Goal: Task Accomplishment & Management: Manage account settings

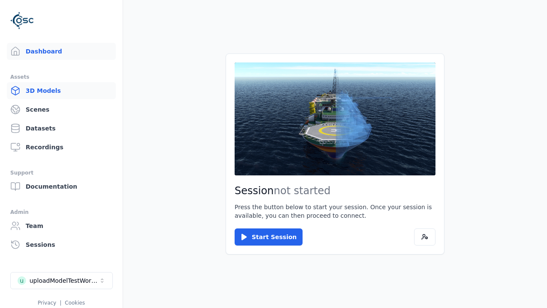
click at [58, 91] on link "3D Models" at bounding box center [61, 90] width 109 height 17
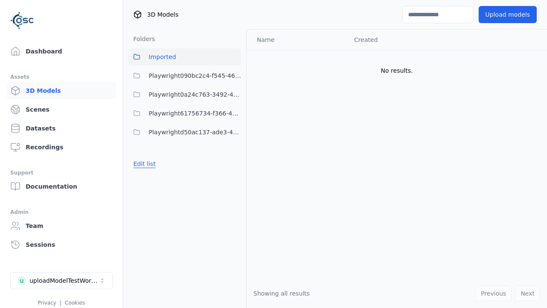
click at [143, 164] on button "Edit list" at bounding box center [144, 163] width 32 height 15
click at [151, 164] on link "Create folder" at bounding box center [152, 163] width 39 height 9
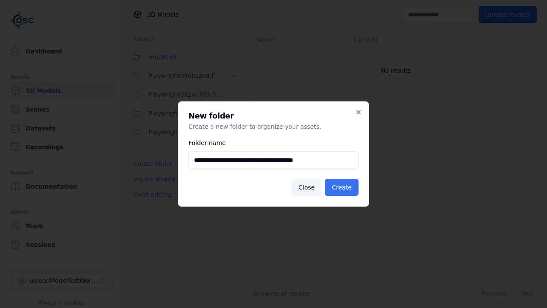
type input "**********"
click at [343, 187] on button "Create" at bounding box center [342, 187] width 34 height 17
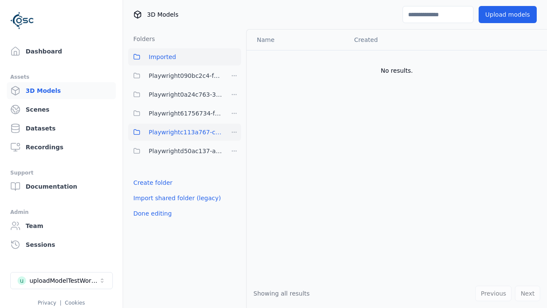
click at [175, 132] on span "Playwrightc113a767-cf9c-4041-b73d-f7563c45f7cc" at bounding box center [186, 132] width 74 height 10
click at [509, 15] on button "Upload models" at bounding box center [508, 14] width 58 height 17
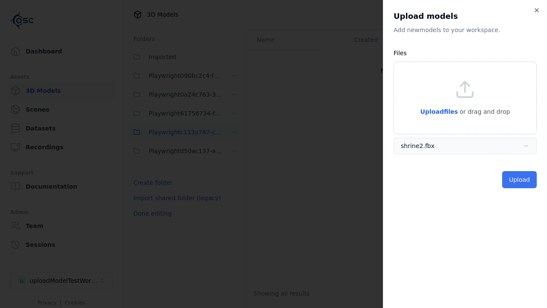
click at [520, 179] on button "Upload" at bounding box center [519, 179] width 35 height 17
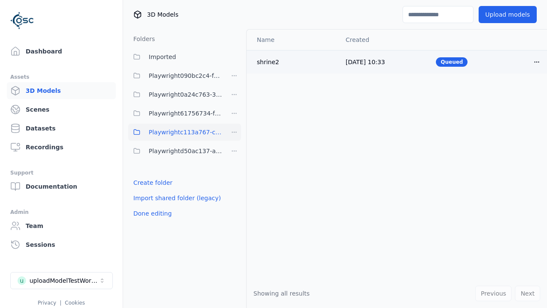
click at [530, 62] on html "Support Dashboard Assets 3D Models Scenes Datasets Recordings Support Documenta…" at bounding box center [273, 154] width 547 height 308
click at [511, 94] on div "Delete" at bounding box center [511, 95] width 50 height 14
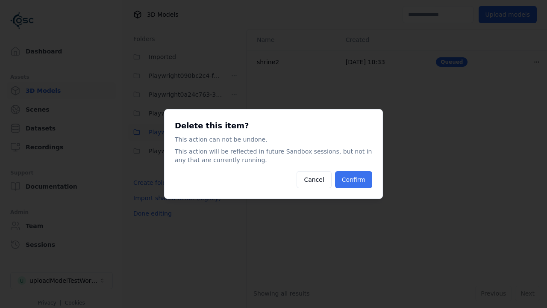
click at [354, 180] on button "Confirm" at bounding box center [353, 179] width 37 height 17
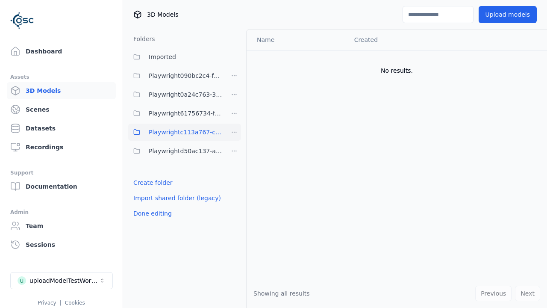
click at [234, 132] on html "Support Dashboard Assets 3D Models Scenes Datasets Recordings Support Documenta…" at bounding box center [273, 154] width 547 height 308
click at [234, 190] on div "Delete" at bounding box center [237, 191] width 57 height 14
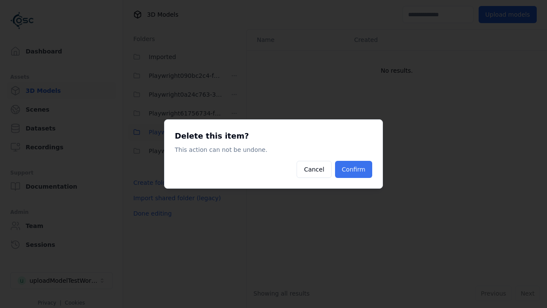
click at [354, 169] on button "Confirm" at bounding box center [353, 169] width 37 height 17
